Goal: Check status: Check status

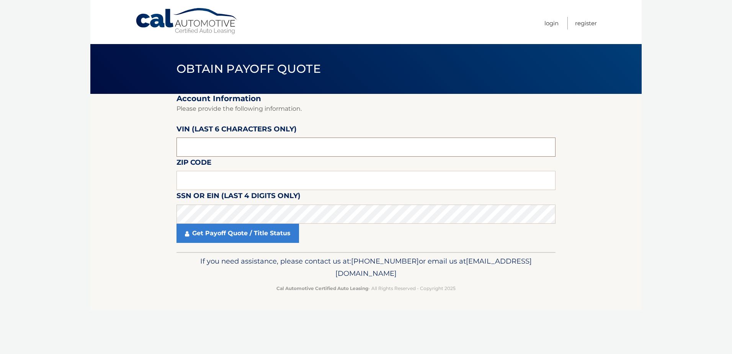
click at [260, 141] on input "text" at bounding box center [366, 146] width 379 height 19
paste input "008591"
type input "008591"
click at [227, 178] on input "text" at bounding box center [366, 180] width 379 height 19
type input "11228"
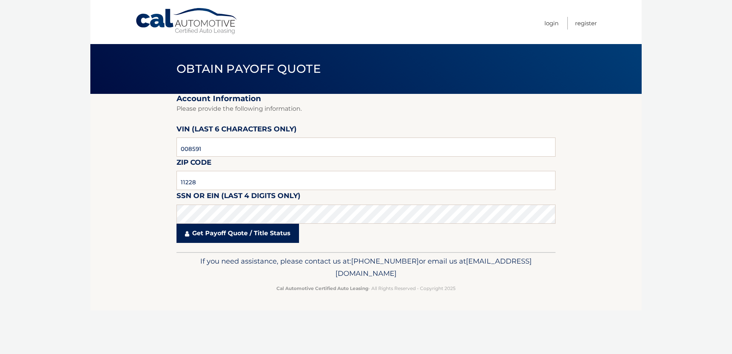
click at [269, 231] on link "Get Payoff Quote / Title Status" at bounding box center [238, 233] width 123 height 19
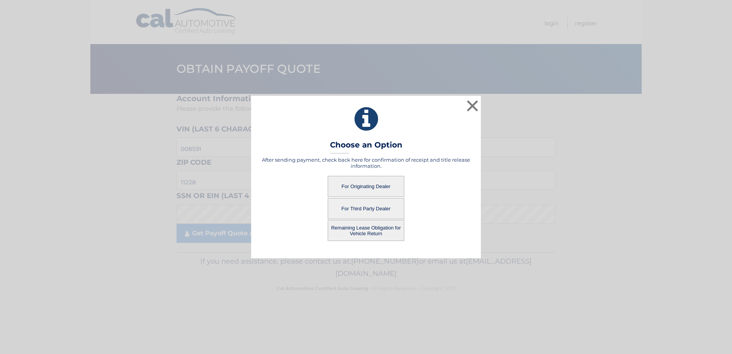
click at [365, 207] on button "For Third Party Dealer" at bounding box center [366, 208] width 77 height 21
click at [374, 209] on button "For Third Party Dealer" at bounding box center [366, 208] width 77 height 21
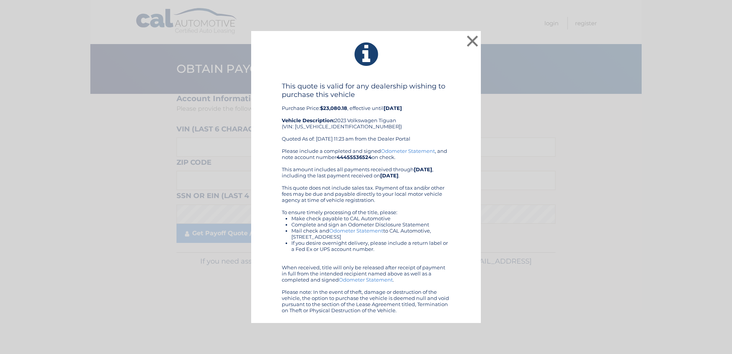
click at [446, 110] on div "This quote is valid for any dealership wishing to purchase this vehicle Purchas…" at bounding box center [366, 115] width 168 height 66
drag, startPoint x: 677, startPoint y: 100, endPoint x: 662, endPoint y: 105, distance: 15.0
click at [677, 100] on div "× This quote is valid for any dealership wishing to purchase this vehicle Purch…" at bounding box center [366, 177] width 726 height 292
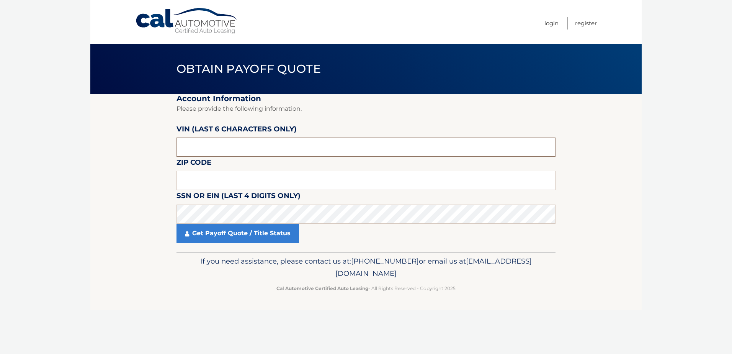
click at [252, 147] on input "text" at bounding box center [366, 146] width 379 height 19
paste input "008591"
type input "008591"
click at [222, 184] on input "text" at bounding box center [366, 180] width 379 height 19
type input "11228"
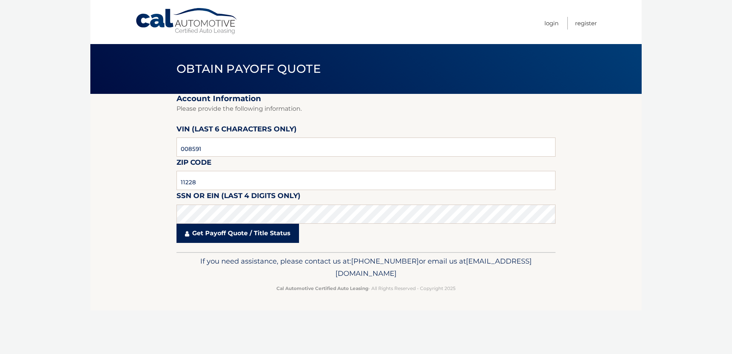
click at [237, 233] on link "Get Payoff Quote / Title Status" at bounding box center [238, 233] width 123 height 19
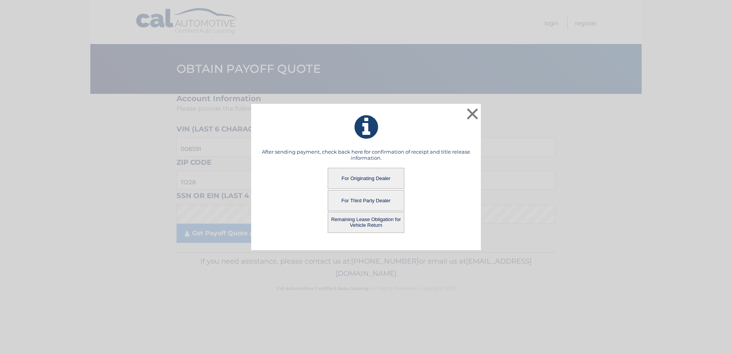
click at [360, 174] on button "For Originating Dealer" at bounding box center [366, 178] width 77 height 21
click at [360, 177] on button "For Originating Dealer" at bounding box center [366, 178] width 77 height 21
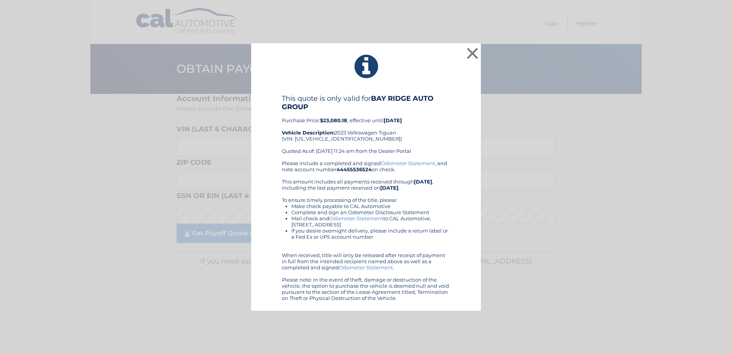
drag, startPoint x: 62, startPoint y: 31, endPoint x: 61, endPoint y: 1, distance: 29.9
click at [62, 28] on div "× This quote is only valid for BAY RIDGE AUTO GROUP Purchase Price: $23,080.18 …" at bounding box center [366, 177] width 732 height 354
